Goal: Use online tool/utility: Utilize a website feature to perform a specific function

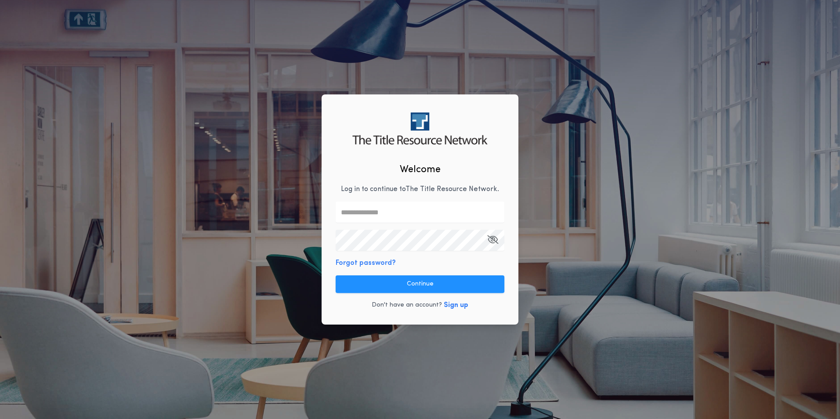
click at [363, 209] on input "text" at bounding box center [420, 212] width 169 height 21
type input "**********"
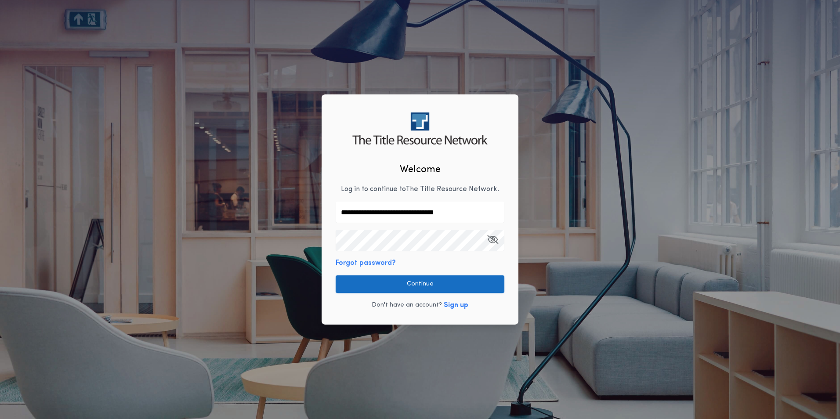
click at [412, 280] on button "Continue" at bounding box center [420, 284] width 169 height 18
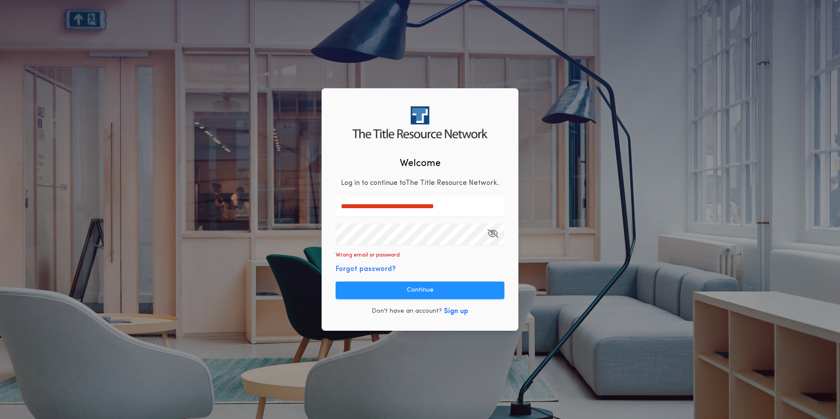
click at [226, 253] on div "**********" at bounding box center [420, 209] width 840 height 419
click at [427, 286] on button "Continue" at bounding box center [420, 291] width 169 height 18
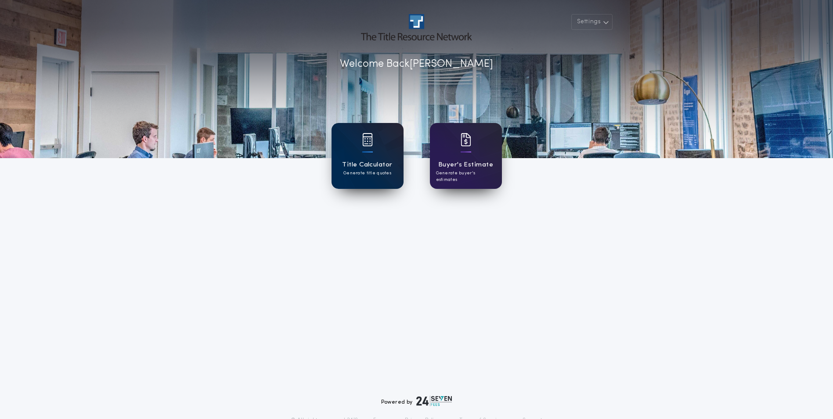
click at [375, 152] on div "Title Calculator Generate title quotes" at bounding box center [368, 156] width 72 height 66
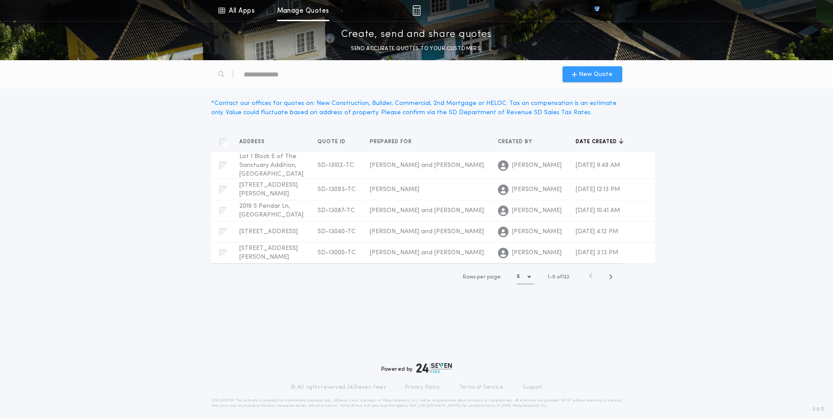
click at [583, 77] on span "New Quote" at bounding box center [596, 74] width 34 height 9
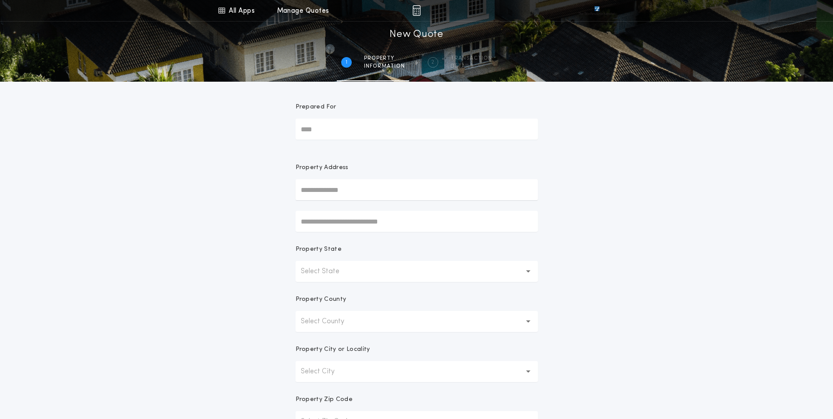
click at [352, 127] on input "Prepared For" at bounding box center [417, 129] width 242 height 21
type input "**********"
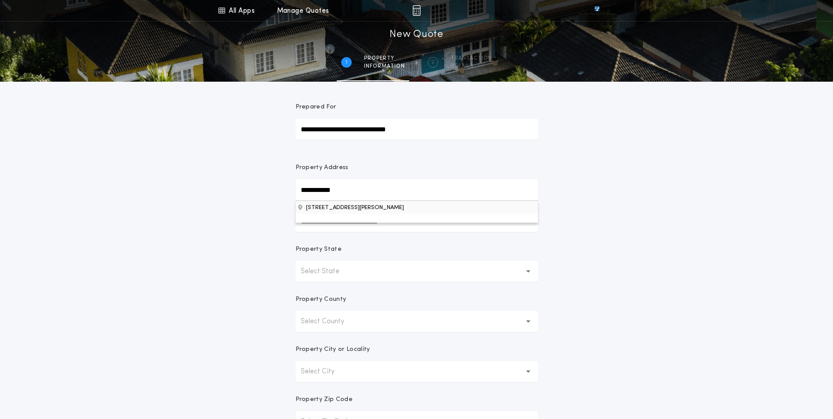
click at [376, 211] on button "[STREET_ADDRESS][PERSON_NAME]" at bounding box center [417, 207] width 242 height 13
type input "**********"
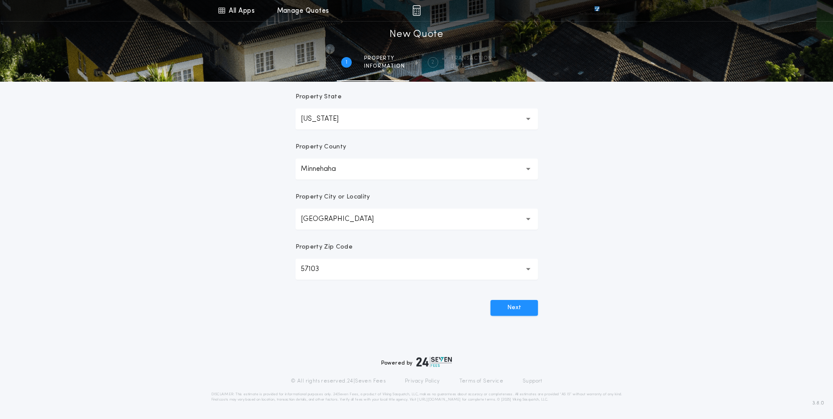
scroll to position [153, 0]
click at [519, 309] on button "Next" at bounding box center [514, 307] width 47 height 16
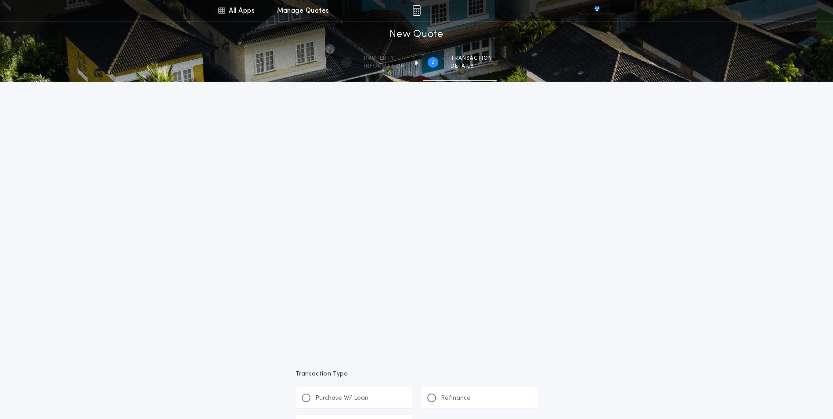
scroll to position [0, 0]
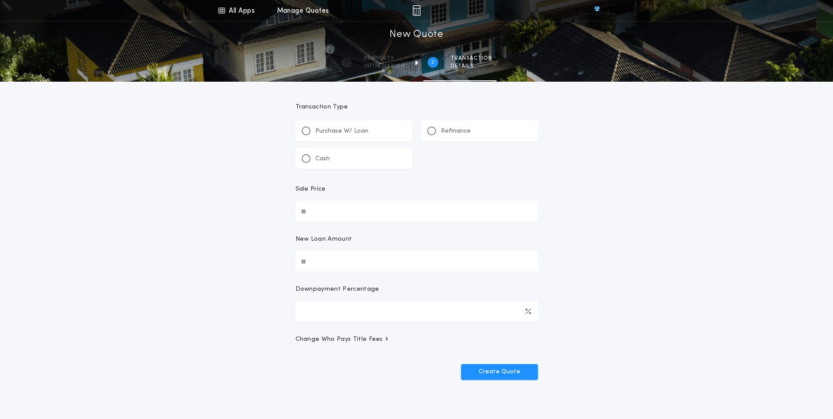
click at [446, 136] on div "Refinance" at bounding box center [479, 130] width 117 height 21
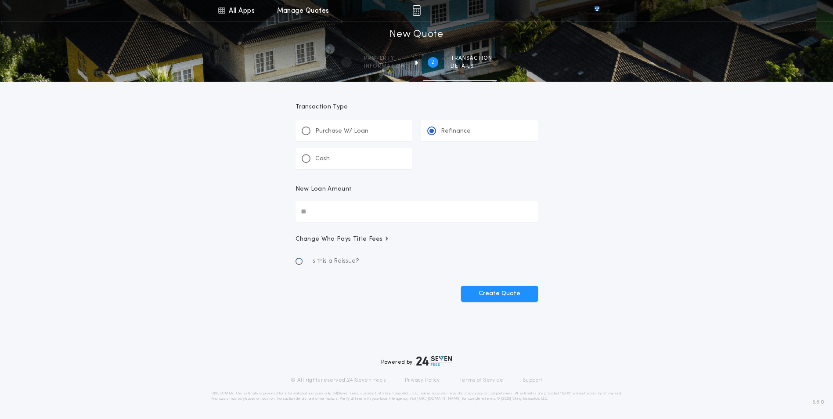
click at [362, 207] on input "New Loan Amount" at bounding box center [417, 211] width 242 height 21
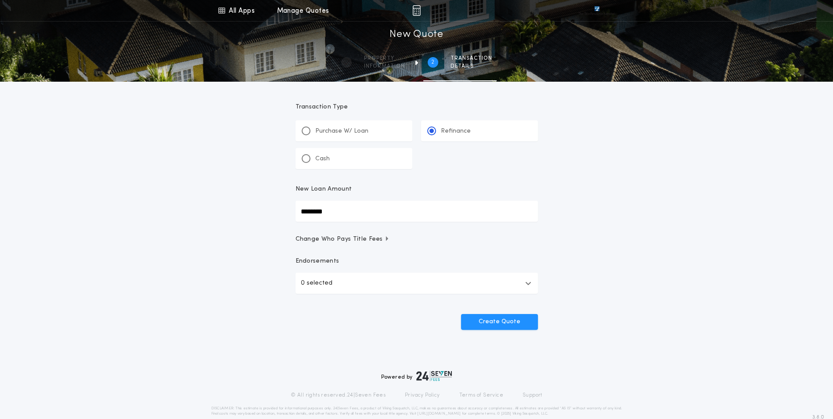
type input "********"
click at [382, 287] on button "0 selected" at bounding box center [417, 283] width 242 height 21
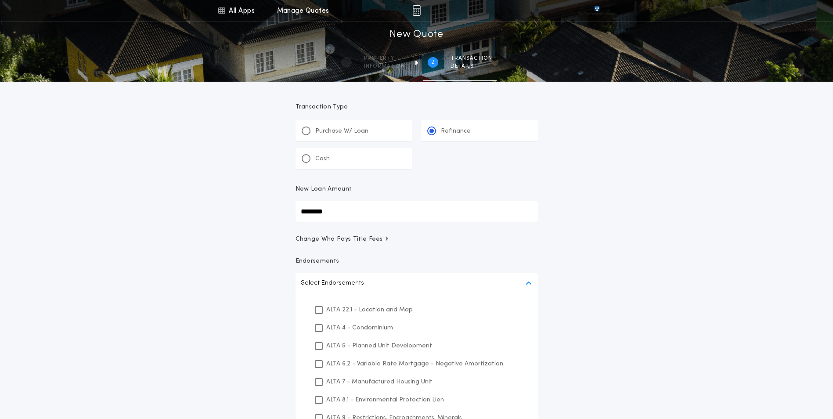
click at [372, 308] on p "ALTA 22.1 - Location and Map" at bounding box center [369, 309] width 87 height 9
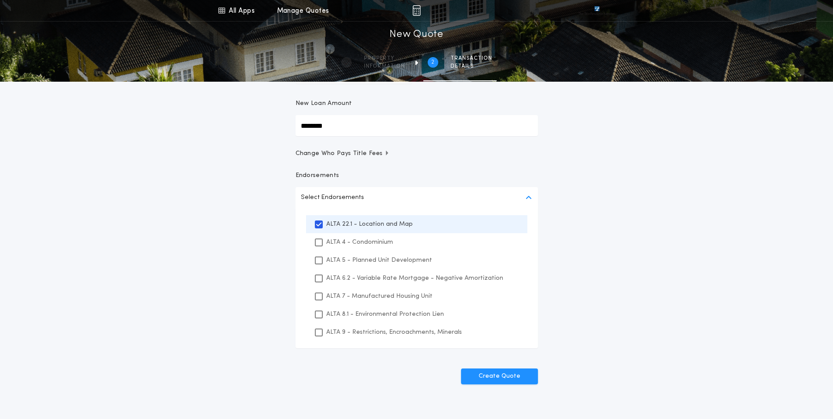
scroll to position [88, 0]
click at [380, 308] on p "ALTA 8.1 - Environmental Protection Lien" at bounding box center [385, 311] width 118 height 9
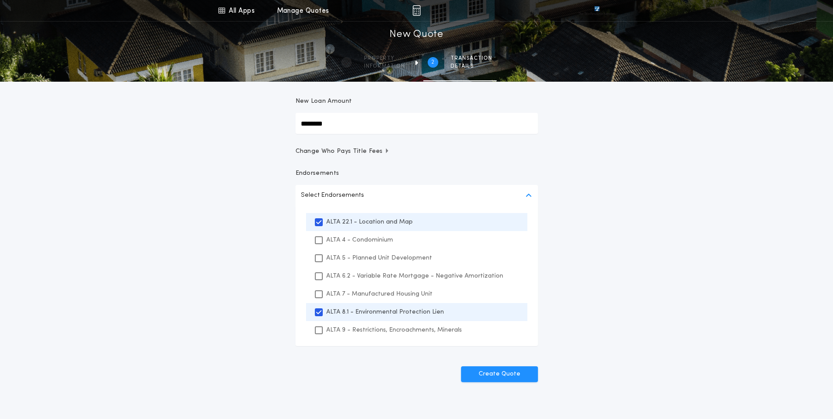
click at [383, 335] on div "ALTA 9 - Restrictions, Encroachments, Minerals" at bounding box center [416, 330] width 221 height 18
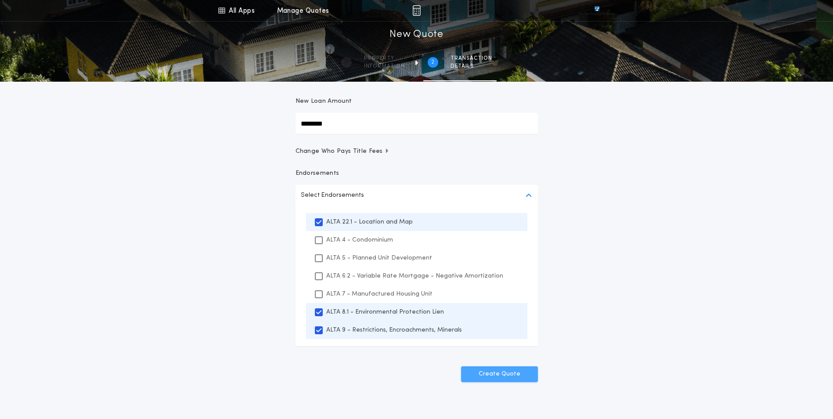
click at [517, 372] on button "Create Quote" at bounding box center [499, 374] width 77 height 16
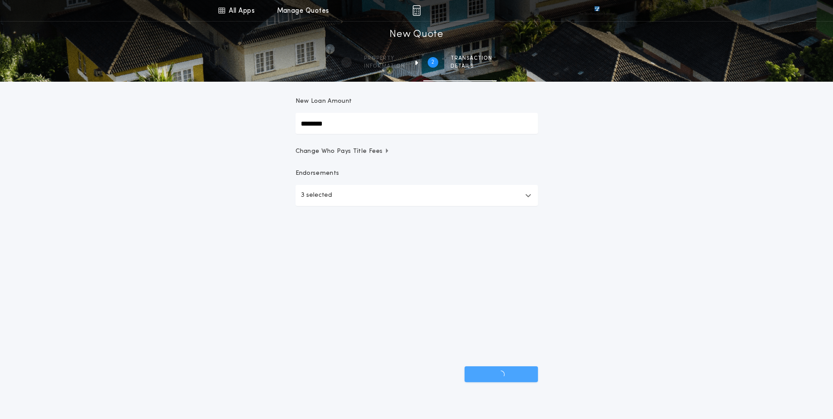
scroll to position [15, 0]
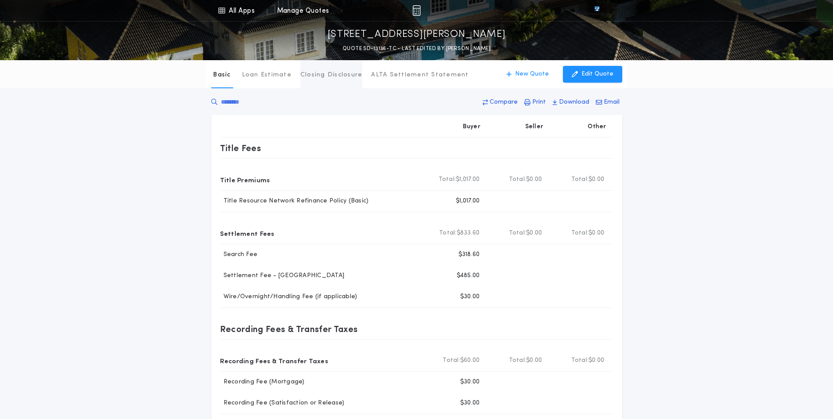
click at [322, 76] on p "Closing Disclosure" at bounding box center [331, 75] width 62 height 9
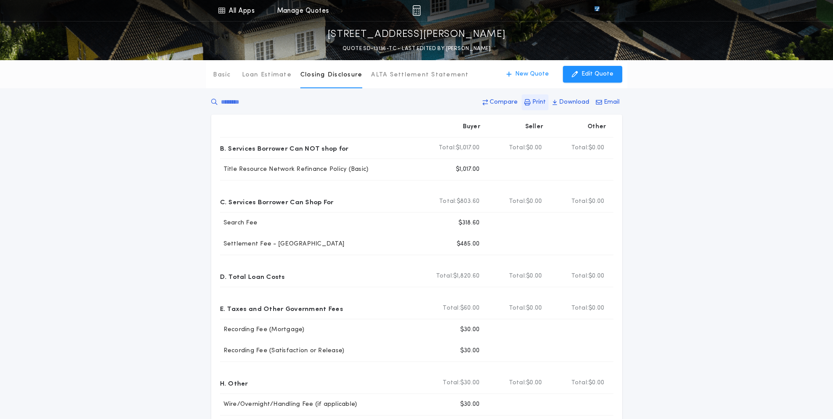
click at [541, 101] on p "Print" at bounding box center [539, 102] width 14 height 9
